Goal: Manage account settings

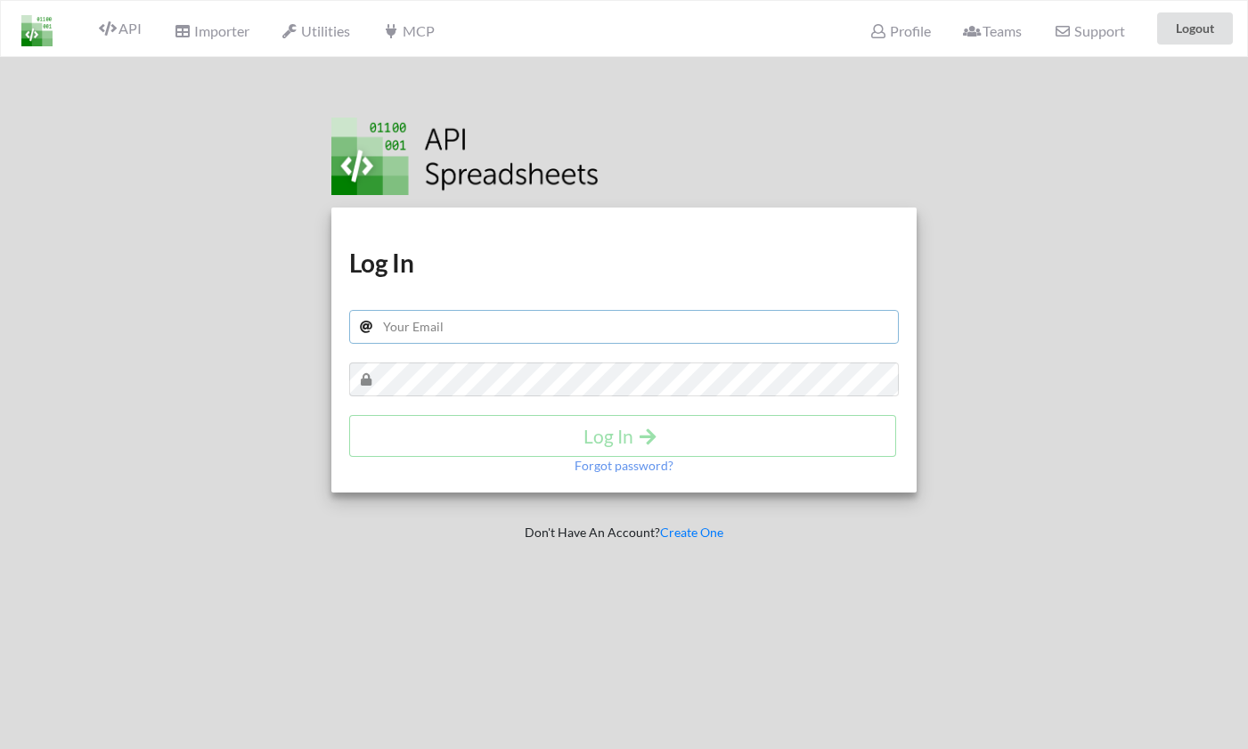
type input "[EMAIL_ADDRESS][DOMAIN_NAME]"
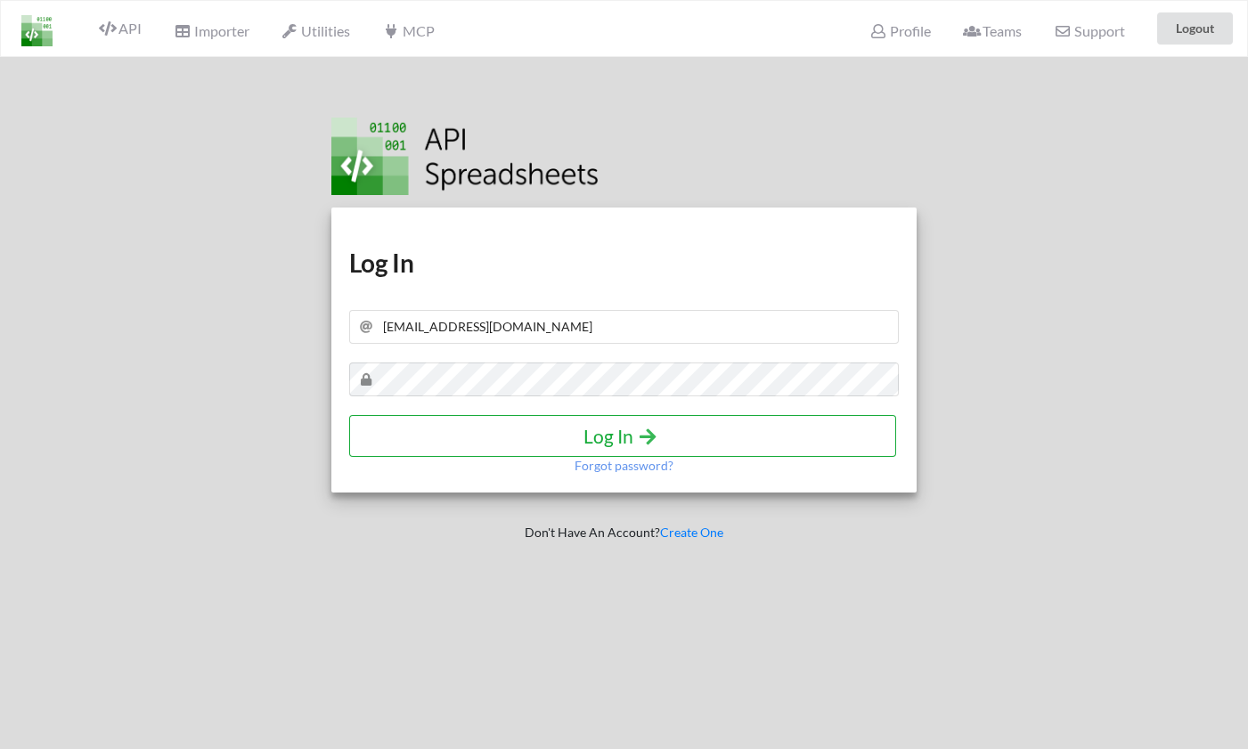
click at [585, 440] on h4 "Log In" at bounding box center [622, 436] width 509 height 22
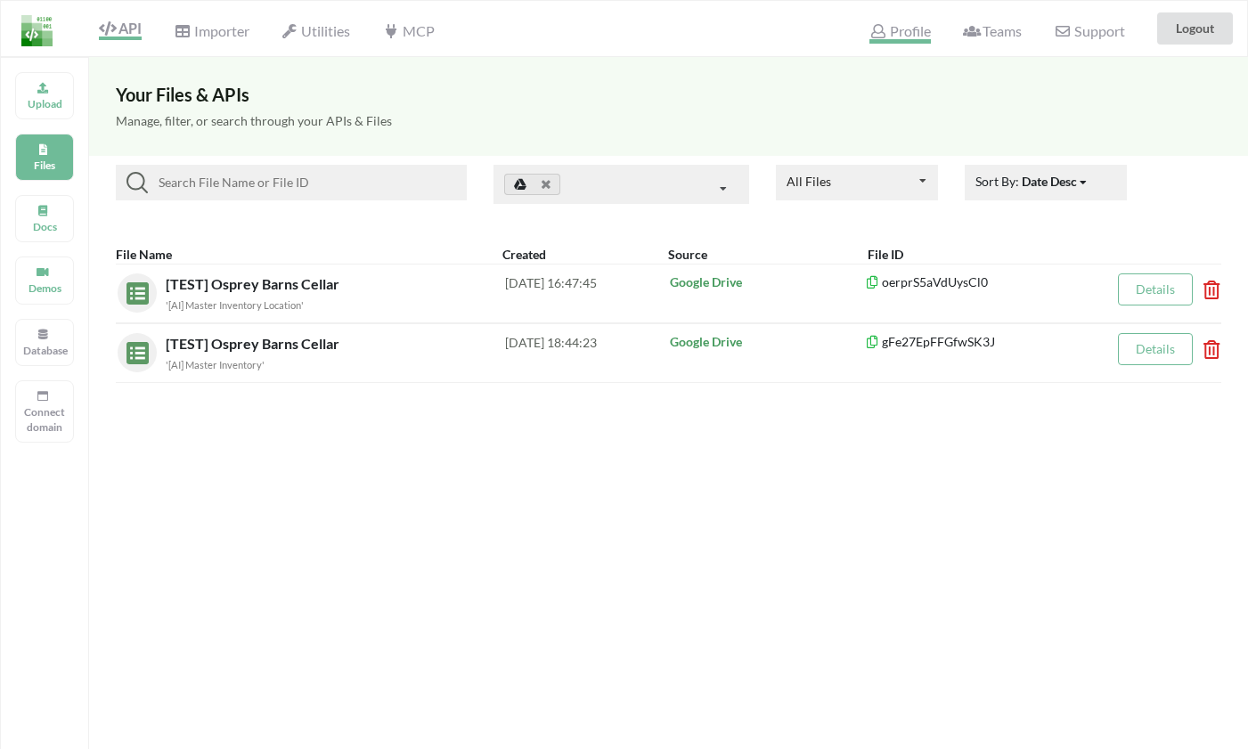
click at [921, 30] on span "Profile" at bounding box center [899, 32] width 61 height 21
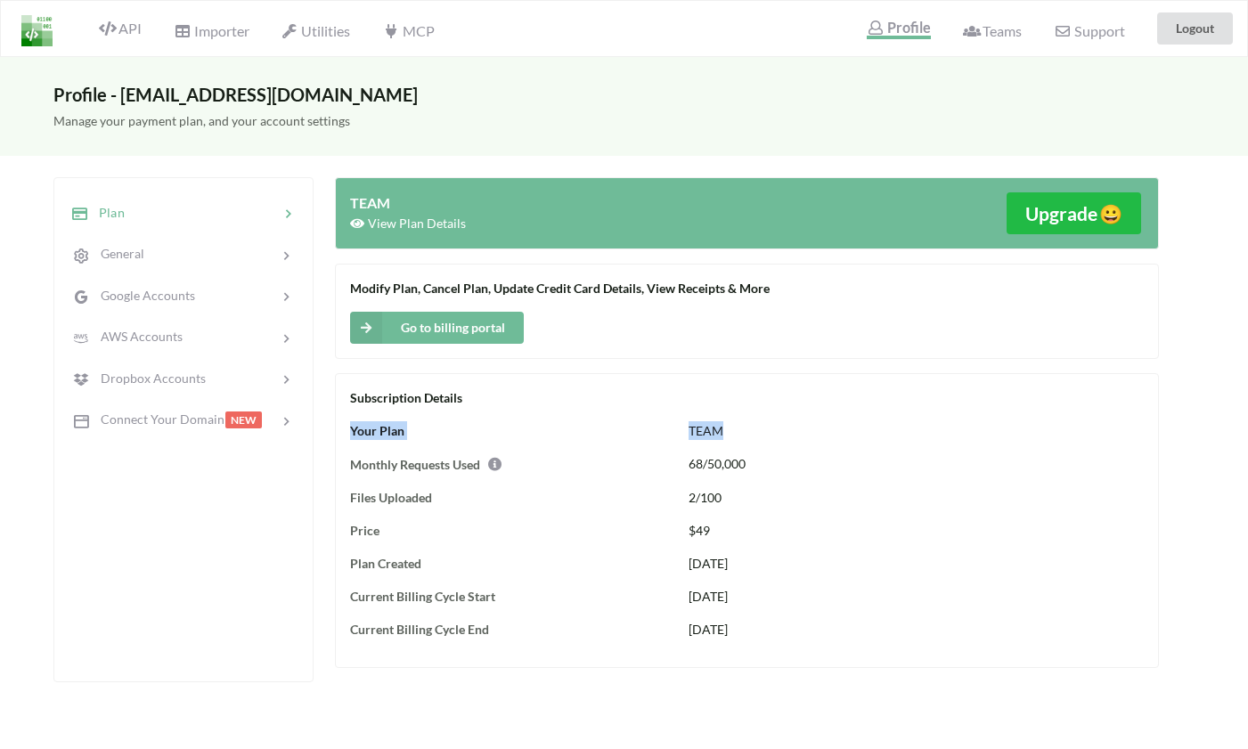
drag, startPoint x: 346, startPoint y: 424, endPoint x: 898, endPoint y: 424, distance: 552.2
click at [898, 424] on div "Subscription Details Your Plan TEAM Monthly Requests Used 68/50,000 Files Uploa…" at bounding box center [747, 520] width 824 height 295
click at [463, 321] on button "Go to billing portal" at bounding box center [437, 328] width 174 height 32
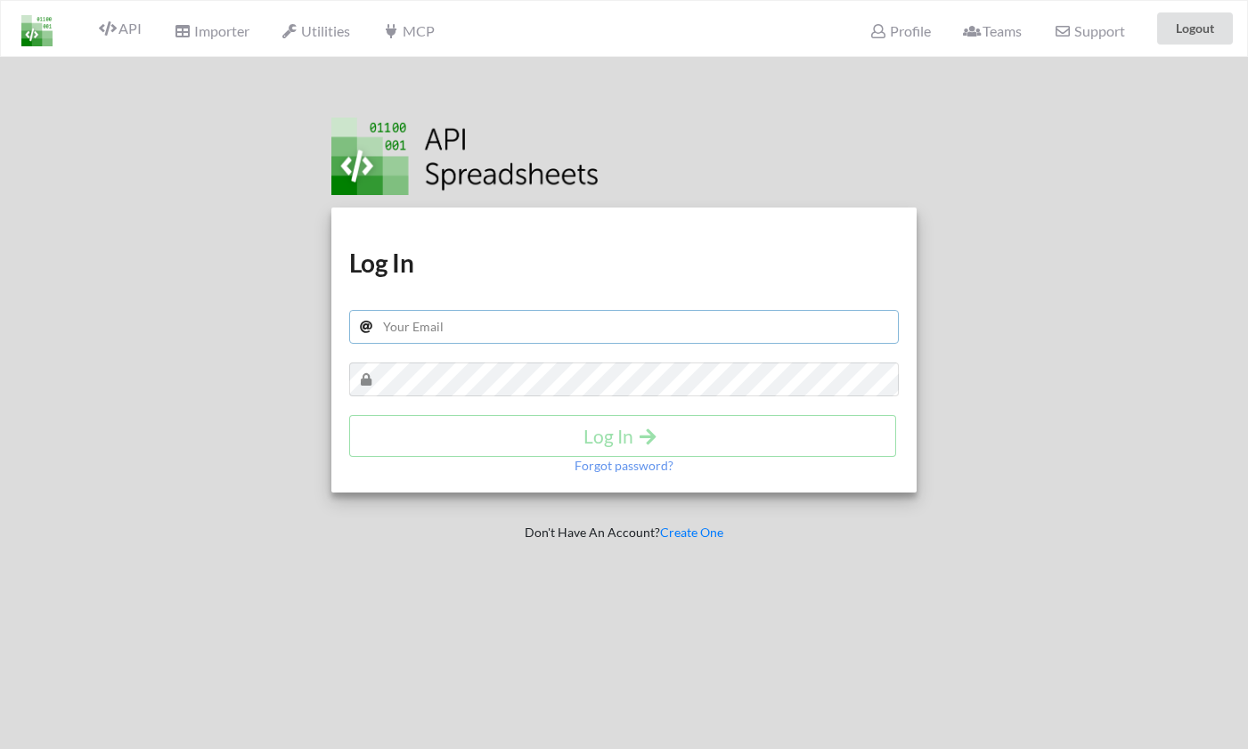
type input "jrz1026@gmail.com"
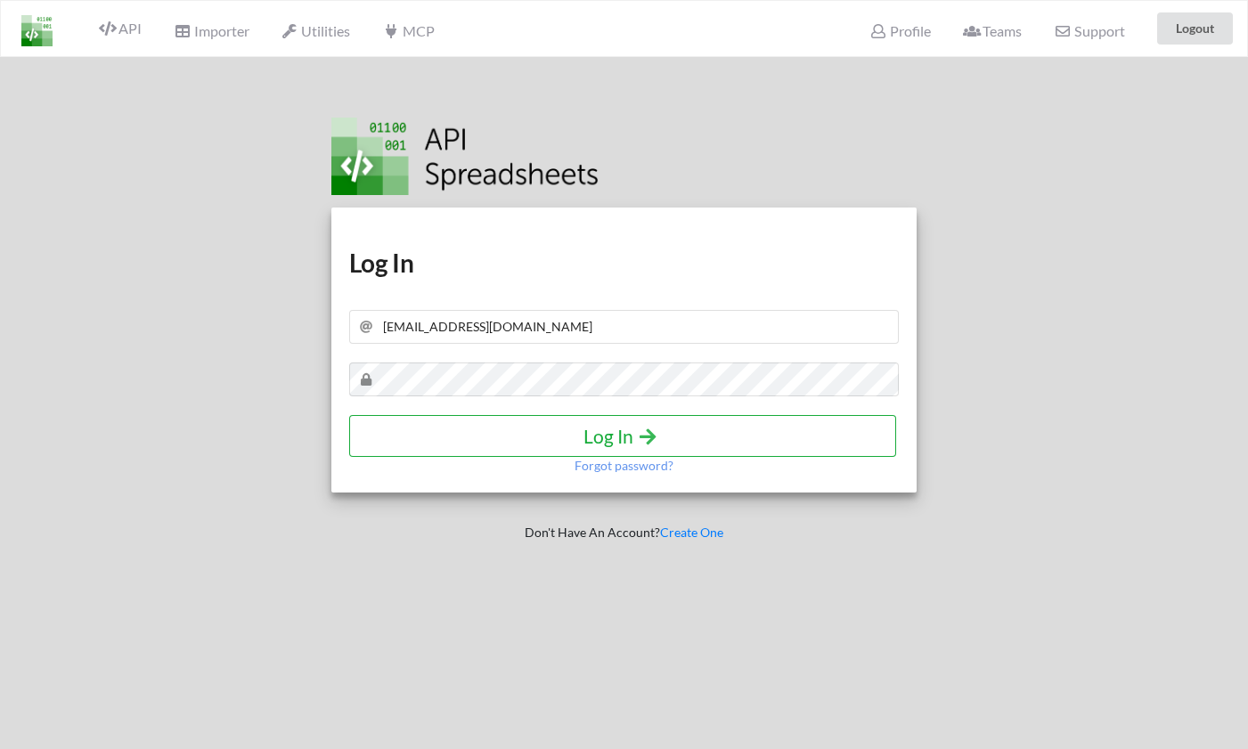
click at [579, 444] on h4 "Log In" at bounding box center [622, 436] width 509 height 22
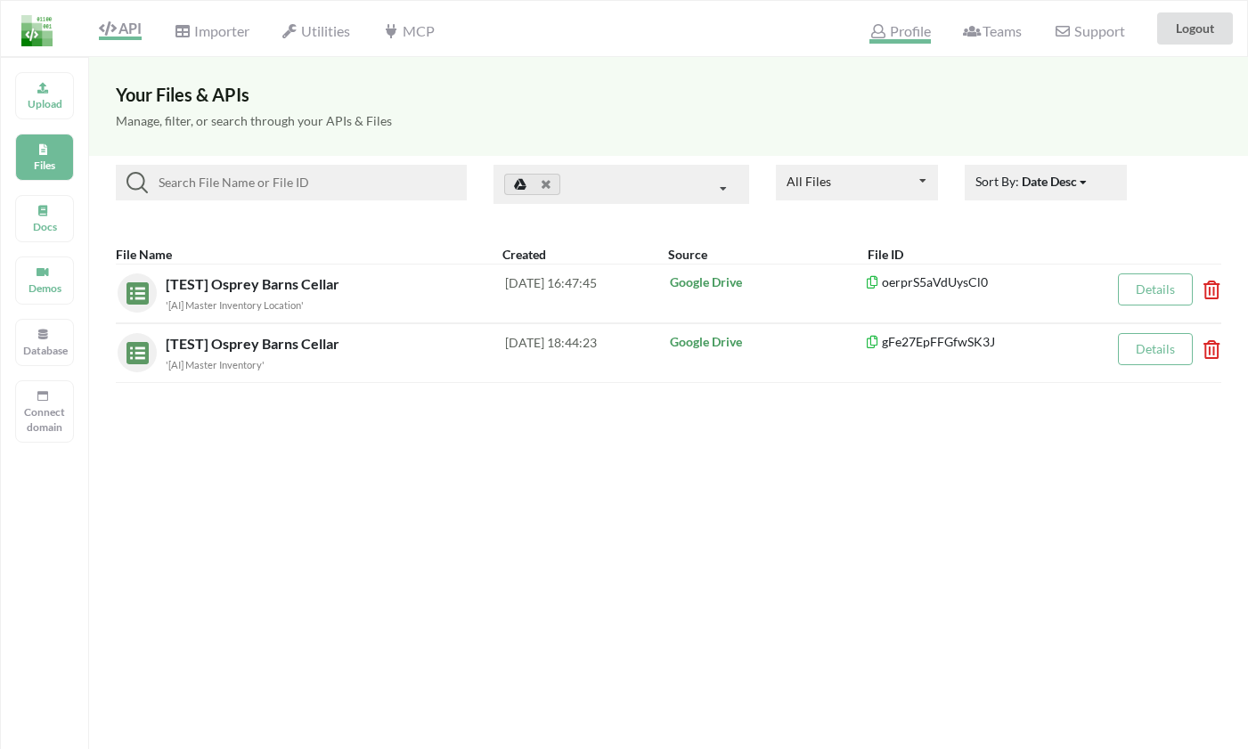
click at [886, 42] on span "Profile" at bounding box center [899, 32] width 61 height 21
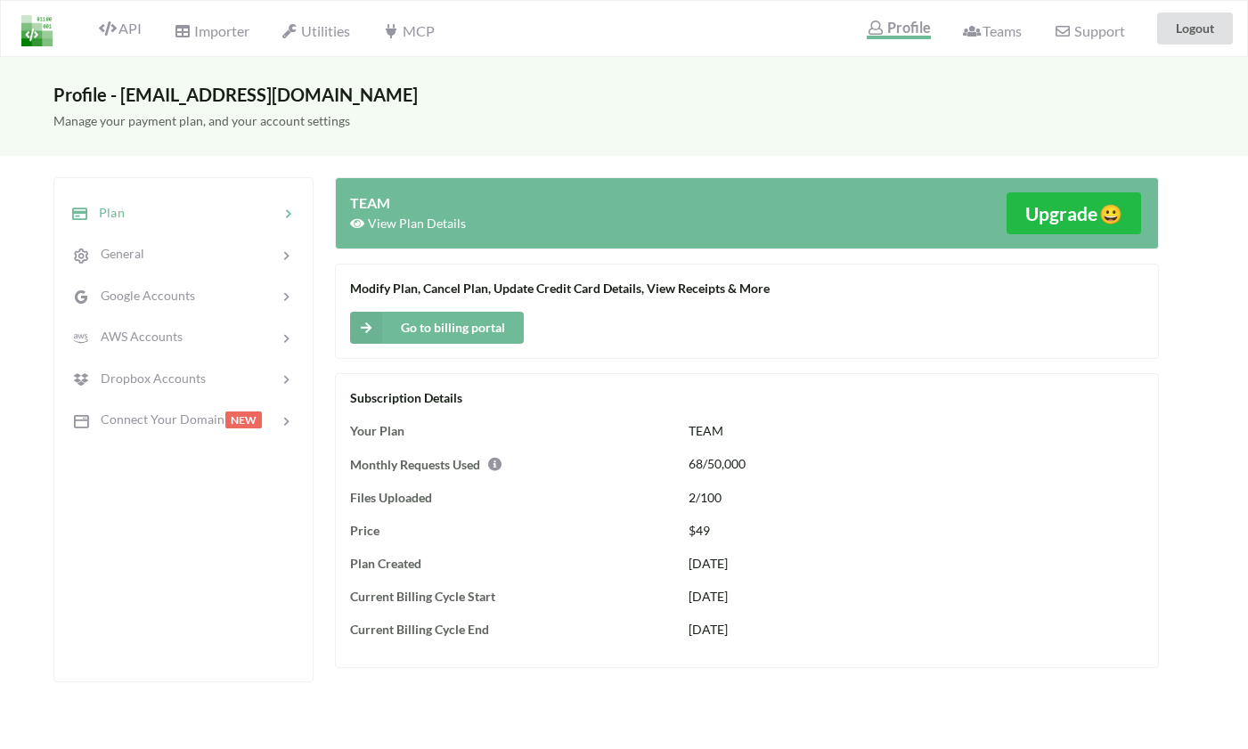
click at [716, 435] on span "TEAM" at bounding box center [705, 430] width 35 height 15
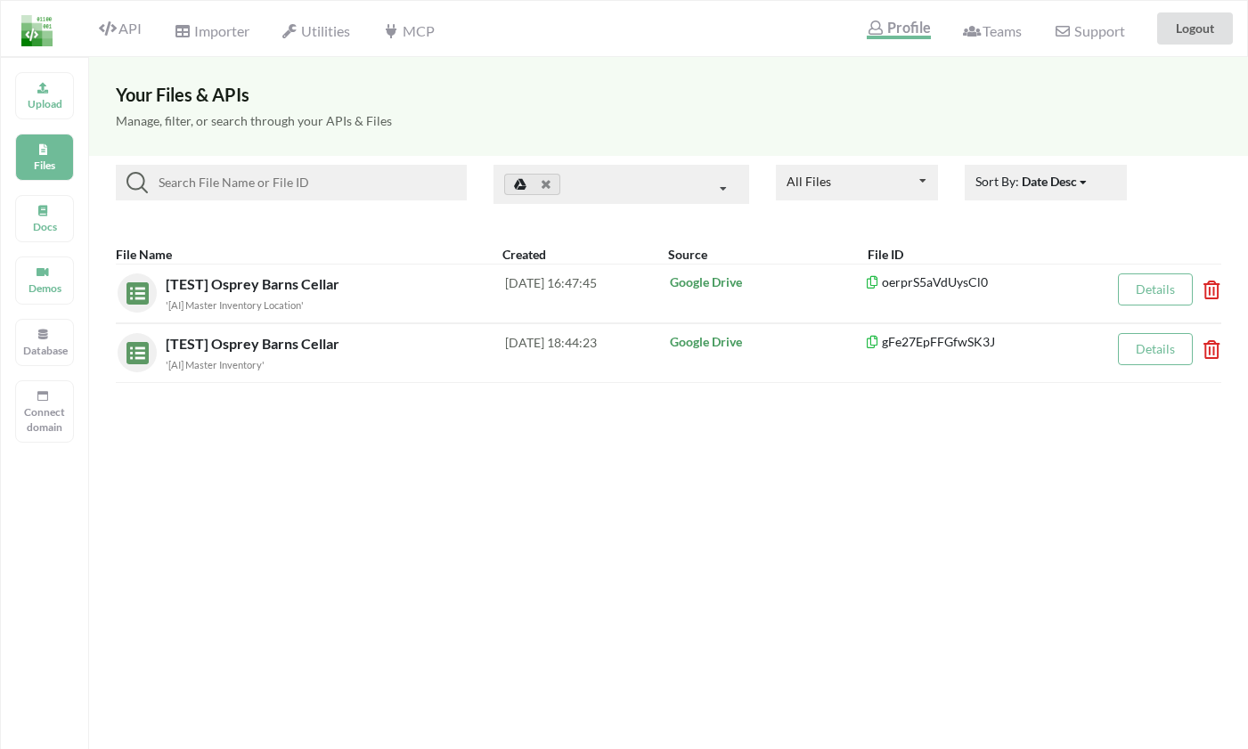
click at [875, 15] on div "Profile" at bounding box center [898, 27] width 86 height 45
click at [876, 20] on span "Profile" at bounding box center [898, 29] width 63 height 21
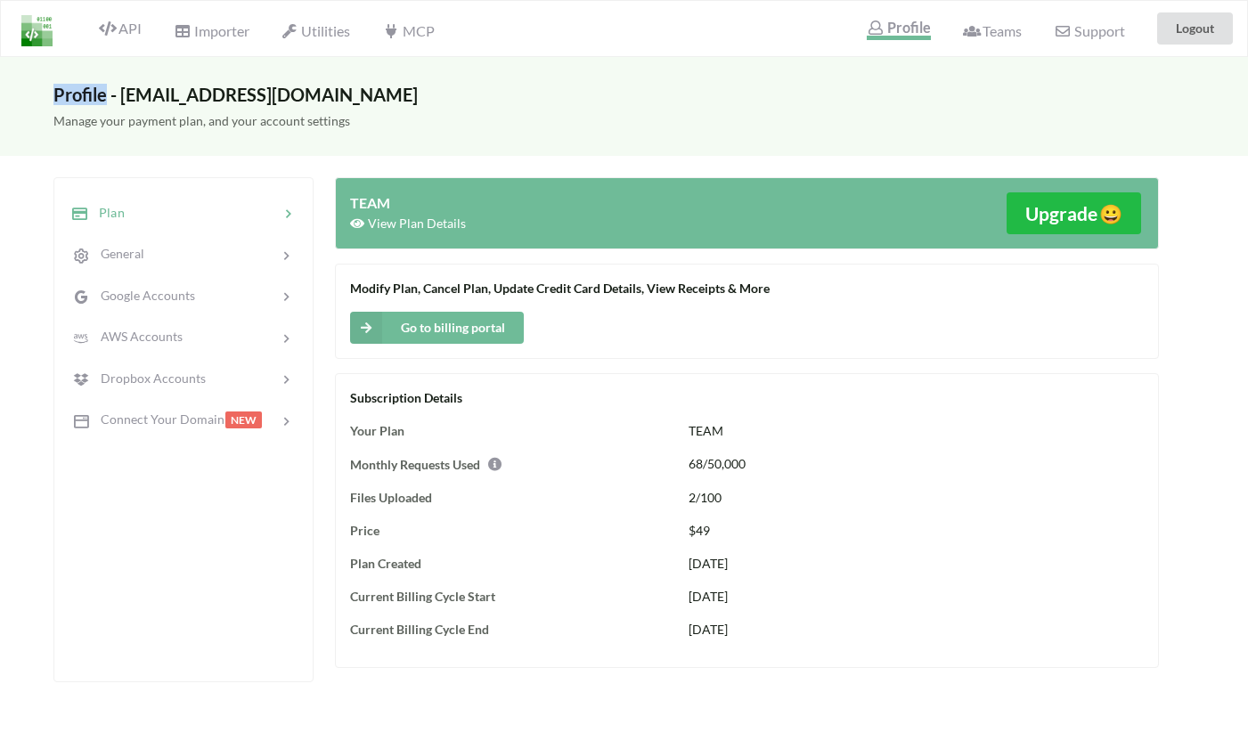
click at [911, 29] on span "Profile" at bounding box center [898, 29] width 63 height 21
click at [911, 28] on span "Profile" at bounding box center [898, 29] width 63 height 21
